Goal: Find specific fact: Find specific page/section

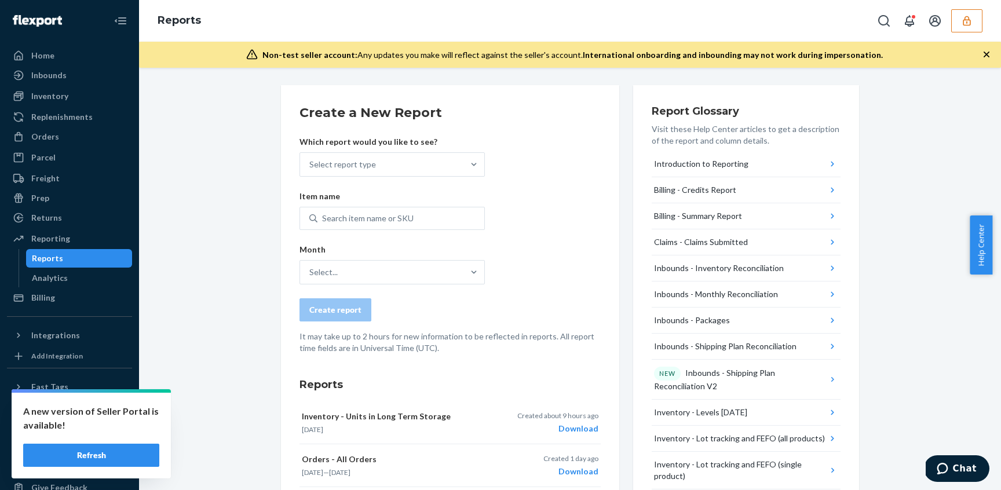
scroll to position [111, 0]
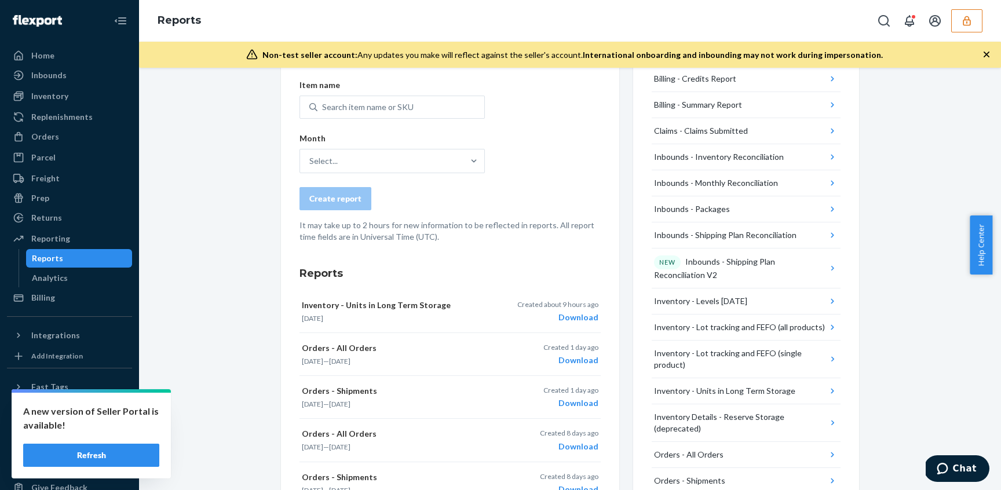
click at [969, 20] on icon "button" at bounding box center [966, 21] width 8 height 10
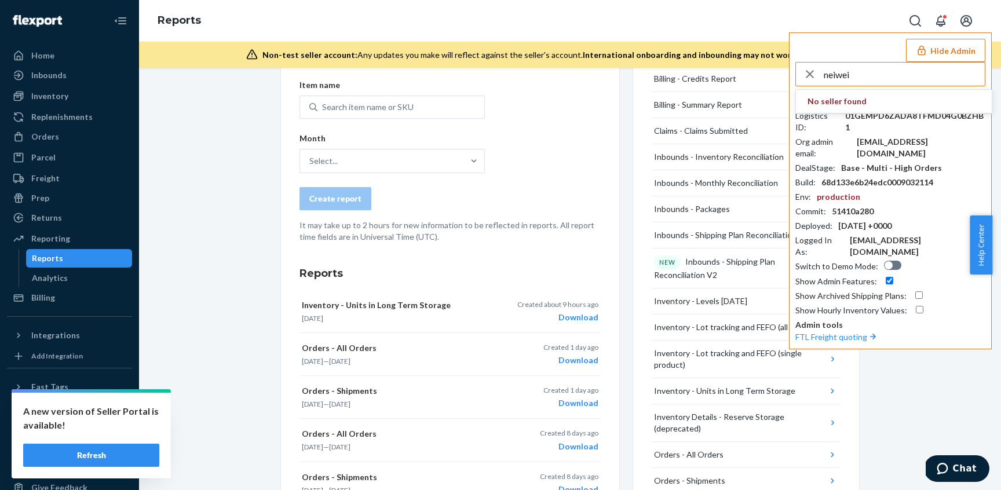
click at [902, 72] on input "neiwei" at bounding box center [904, 74] width 161 height 23
type input "neiwei"
click at [811, 72] on icon "button" at bounding box center [810, 74] width 8 height 8
click at [868, 74] on input "text" at bounding box center [904, 74] width 161 height 23
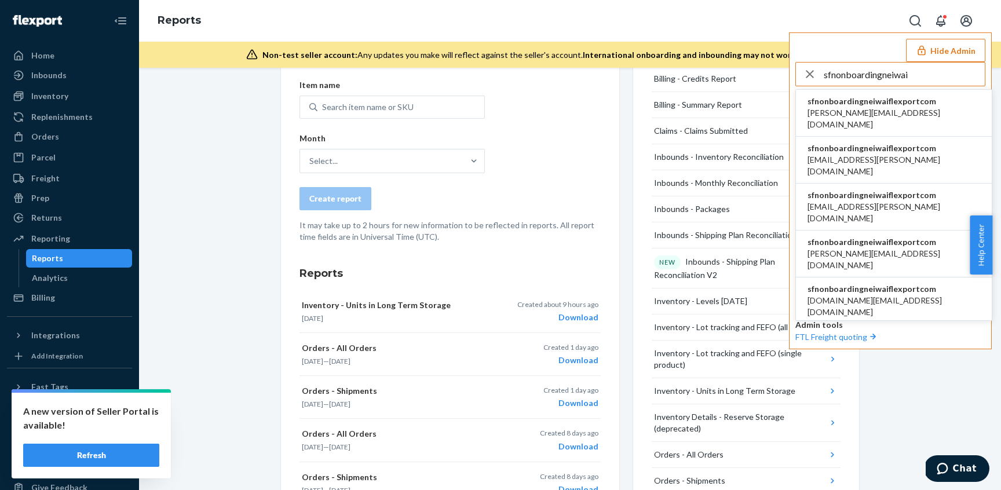
type input "sfnonboardingneiwai"
click at [861, 108] on span "[PERSON_NAME][EMAIL_ADDRESS][DOMAIN_NAME]" at bounding box center [893, 118] width 173 height 23
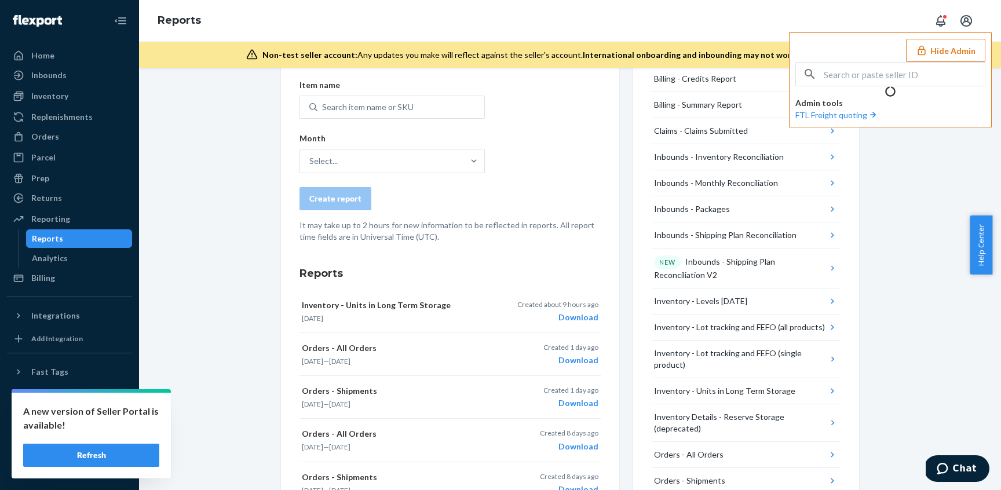
scroll to position [308, 0]
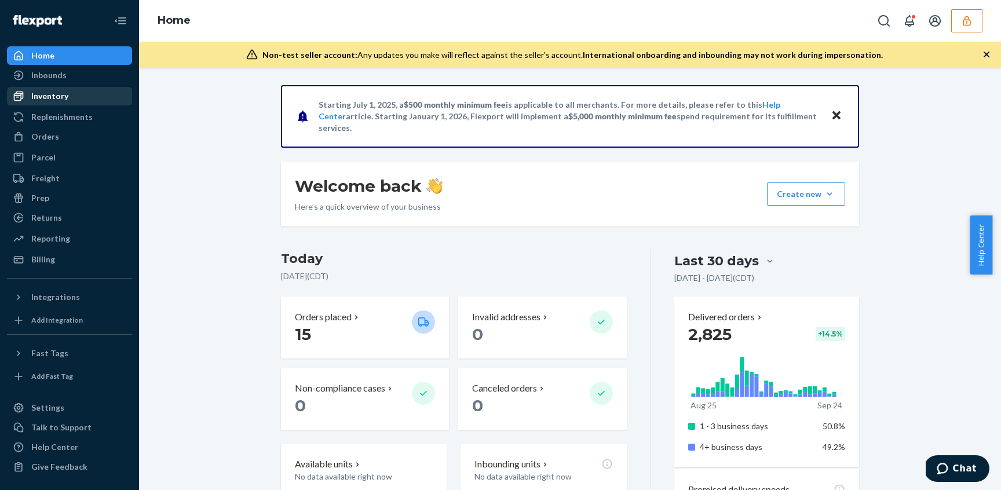
click at [60, 91] on div "Inventory" at bounding box center [49, 96] width 37 height 12
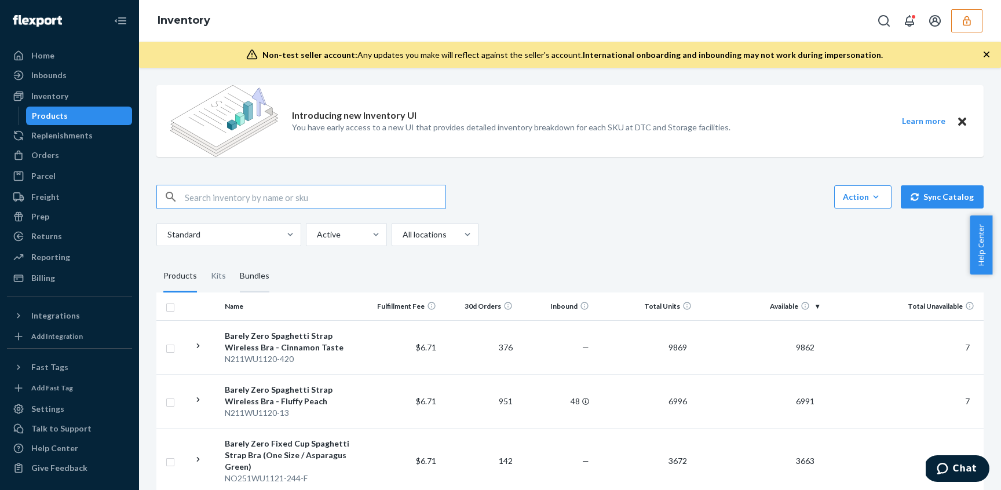
scroll to position [30, 0]
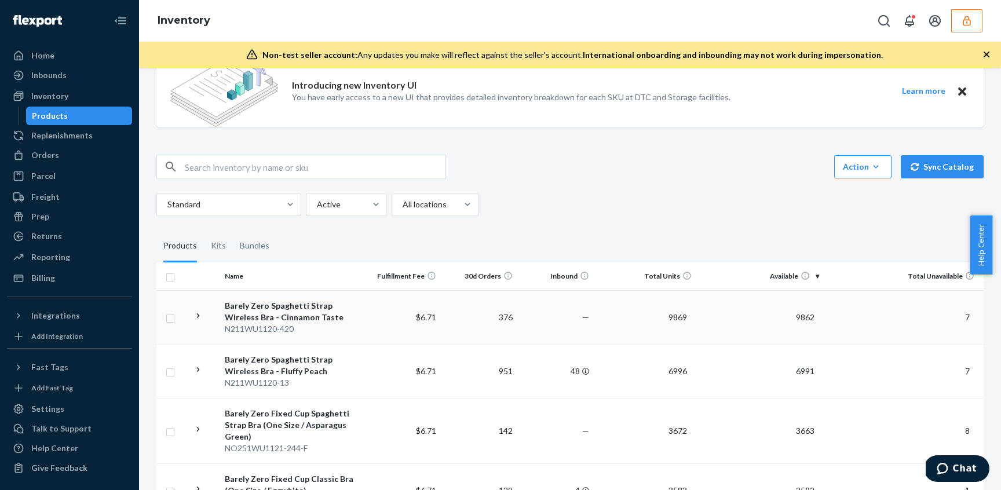
click at [298, 319] on div "Barely Zero Spaghetti Strap Wireless Bra - Cinnamon Taste" at bounding box center [292, 311] width 134 height 23
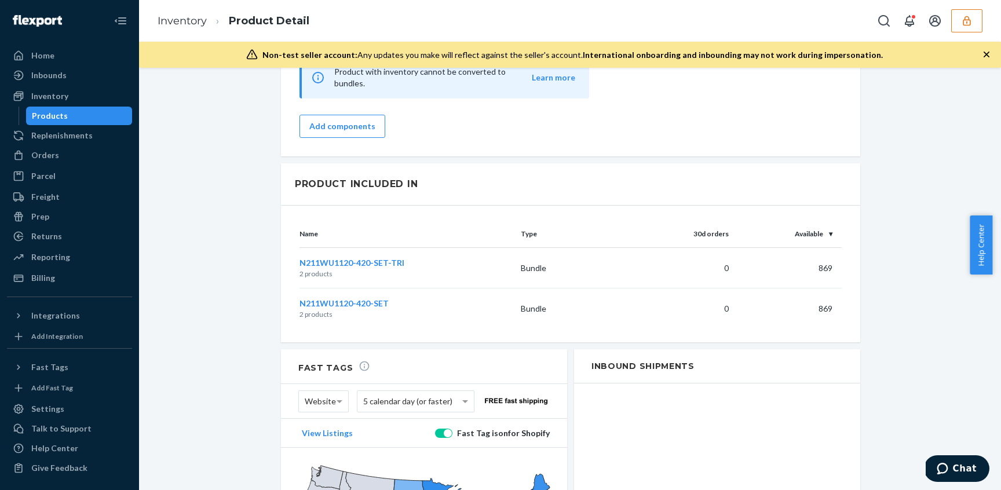
scroll to position [1399, 0]
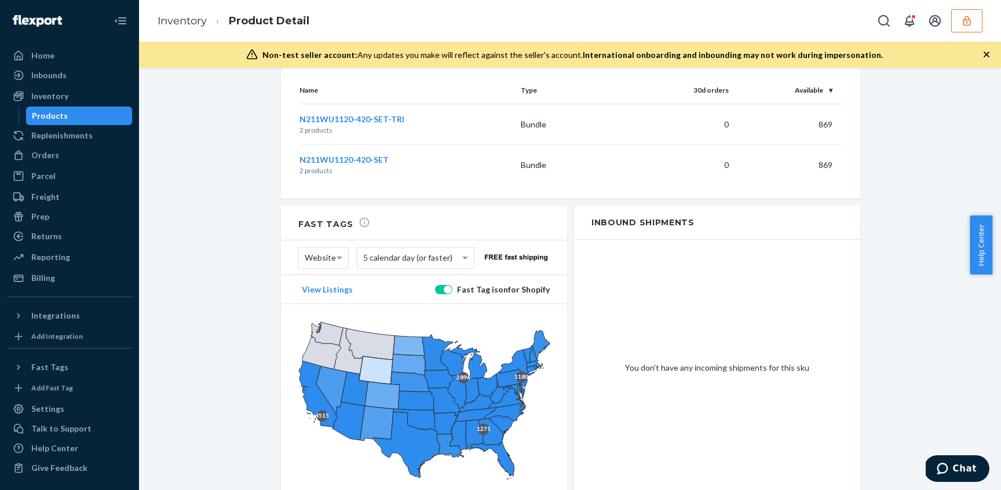
click at [973, 23] on button "button" at bounding box center [966, 20] width 31 height 23
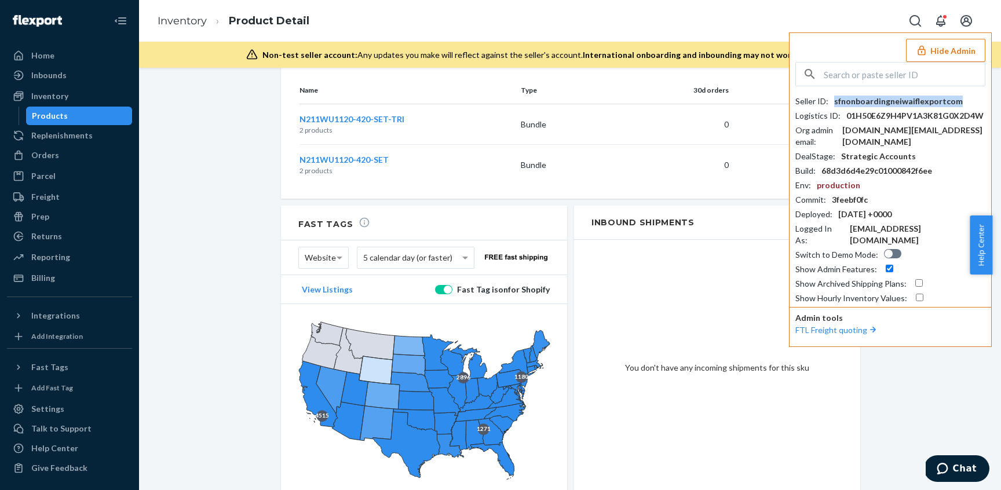
drag, startPoint x: 958, startPoint y: 101, endPoint x: 833, endPoint y: 104, distance: 124.6
click at [833, 104] on div "Seller ID : sfnonboardingneiwaiflexportcom" at bounding box center [890, 102] width 190 height 12
copy div "sfnonboardingneiwaiflexportcom"
